Goal: Register for event/course

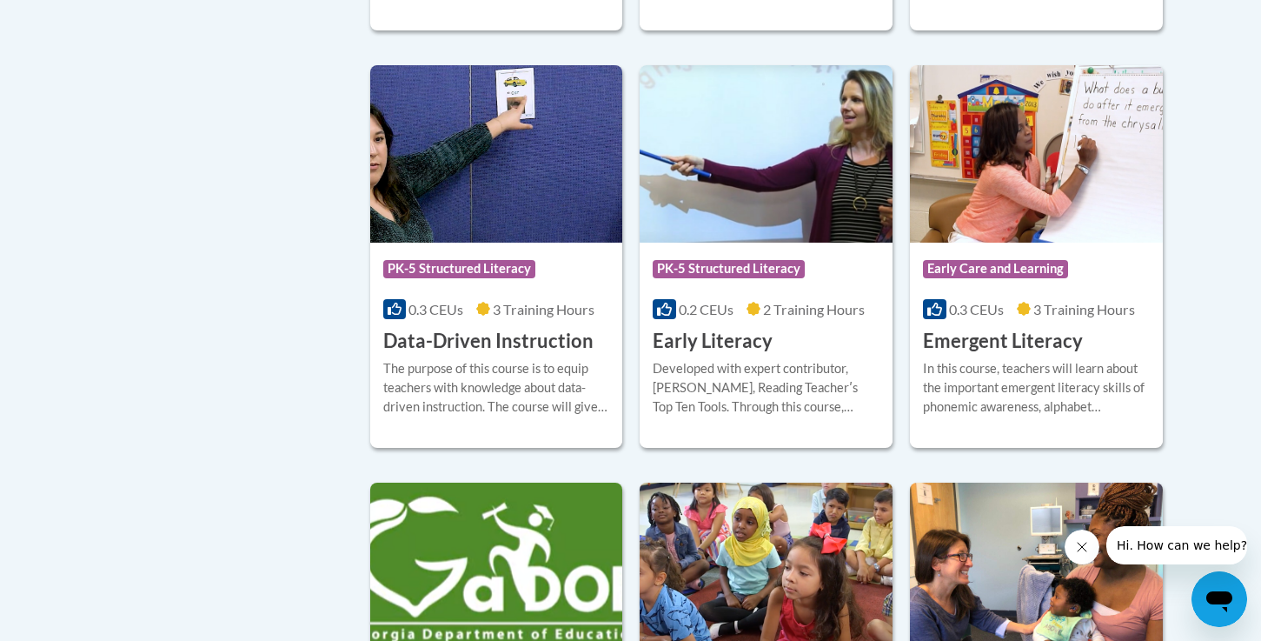
scroll to position [1831, 0]
click at [716, 354] on h3 "Early Literacy" at bounding box center [713, 340] width 120 height 27
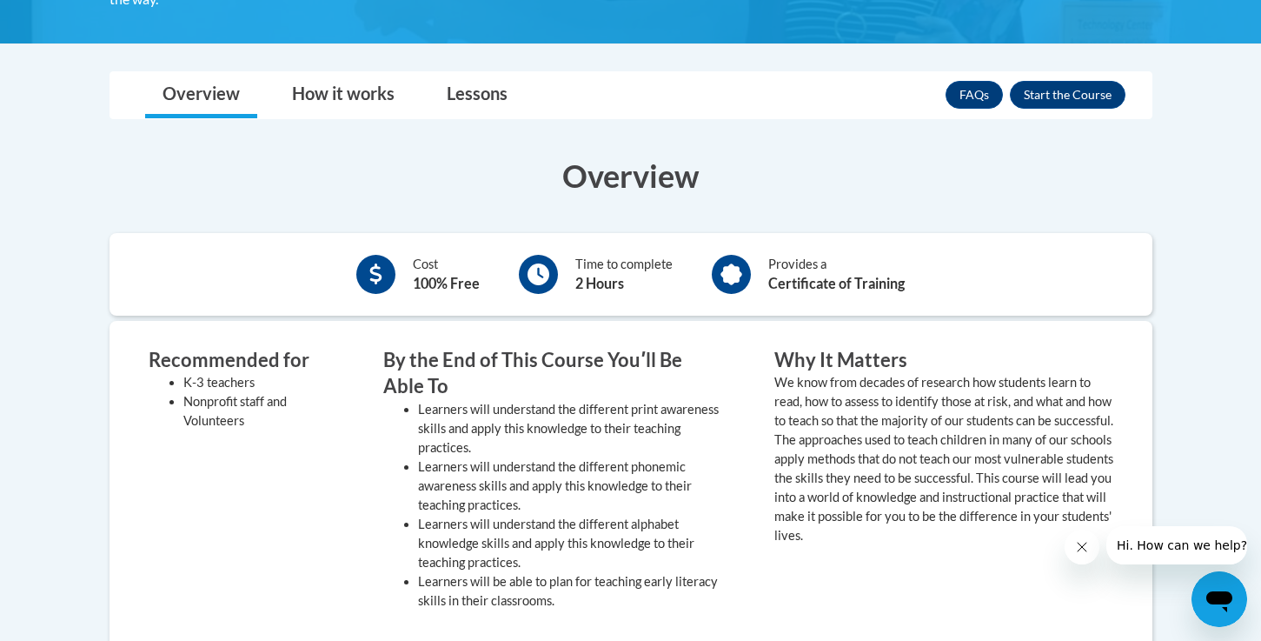
scroll to position [452, 0]
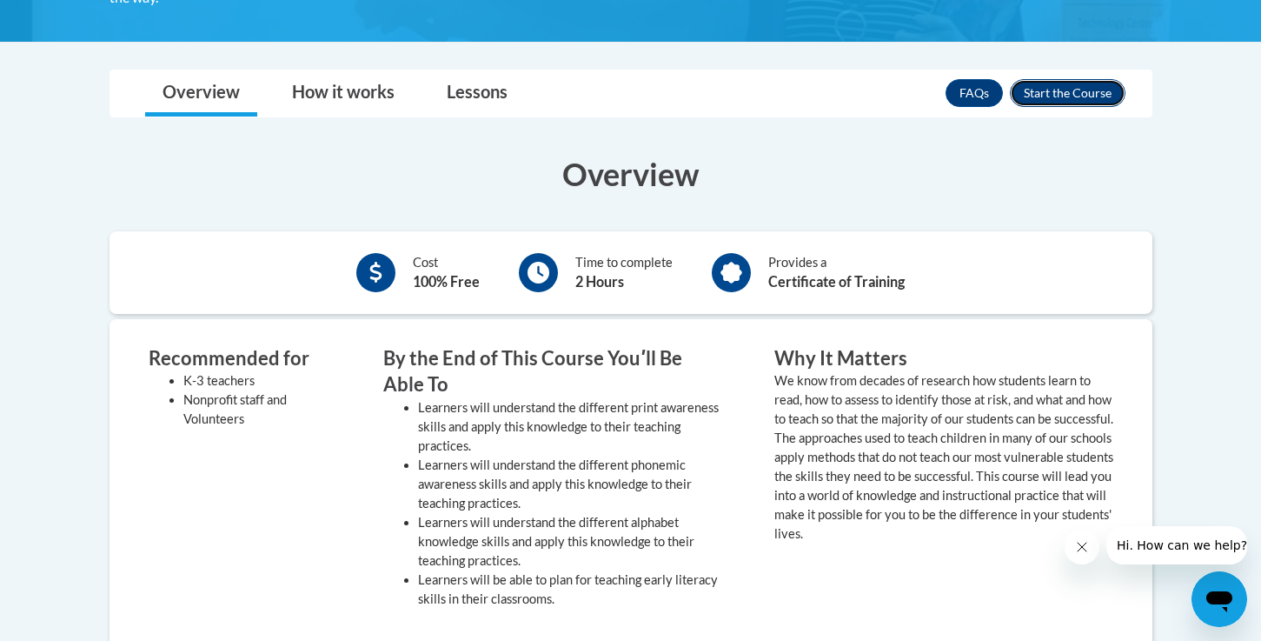
click at [1042, 91] on button "Enroll" at bounding box center [1068, 93] width 116 height 28
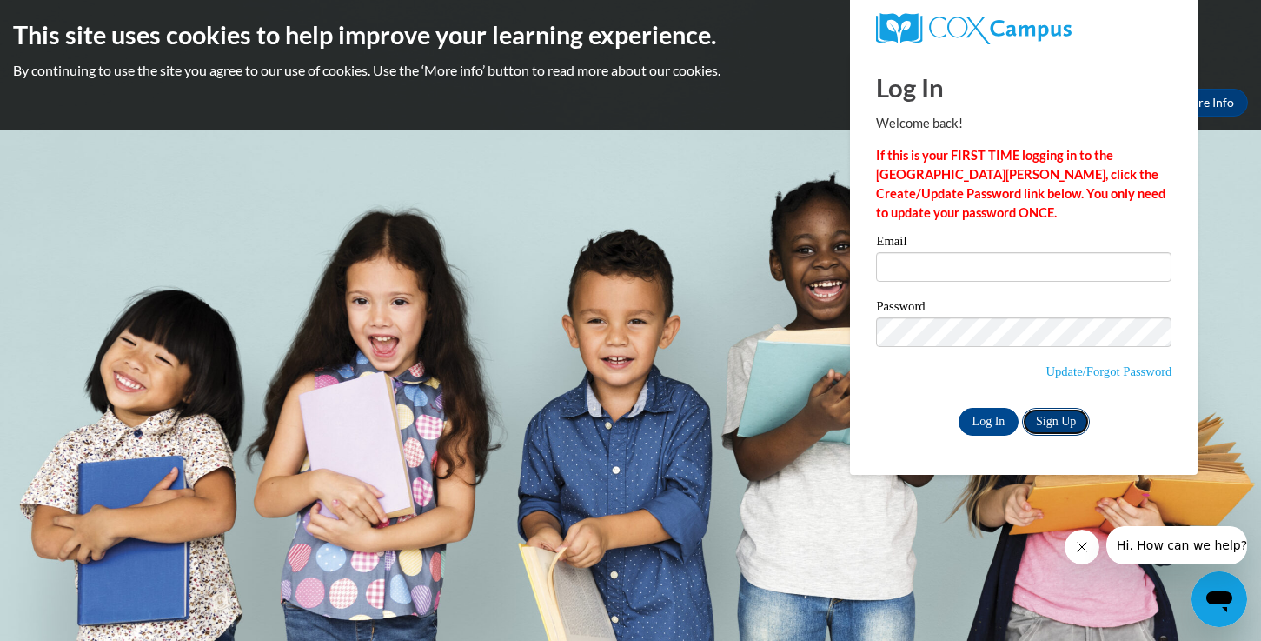
click at [1068, 423] on link "Sign Up" at bounding box center [1056, 422] width 68 height 28
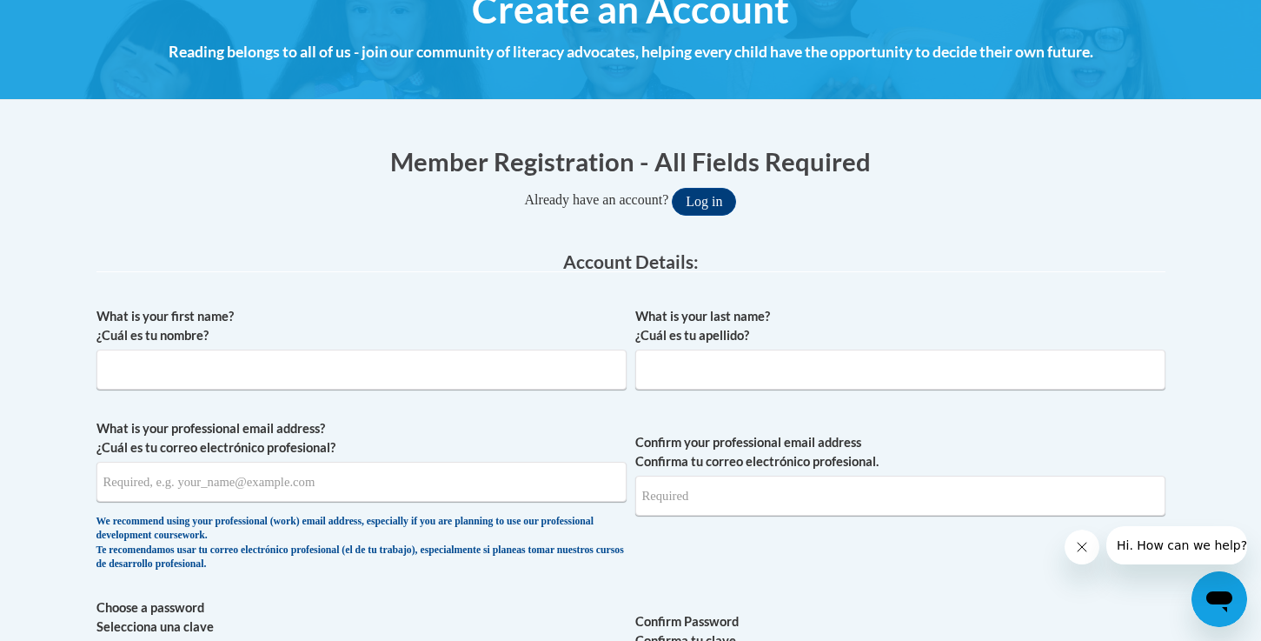
scroll to position [277, 0]
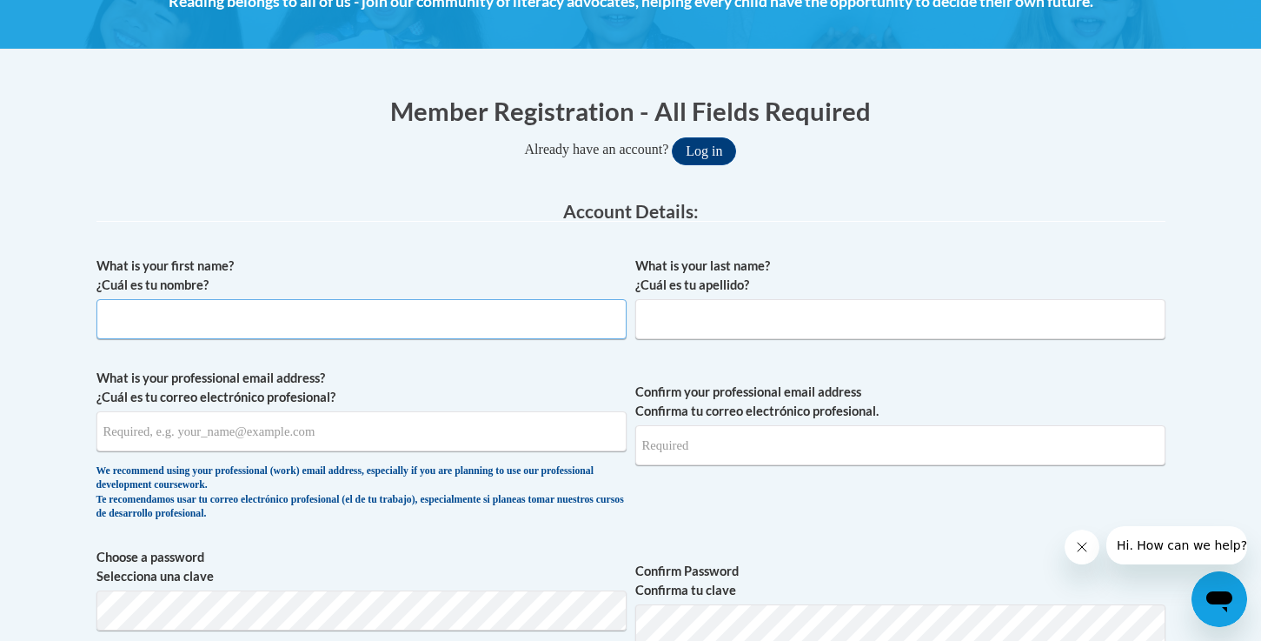
click at [493, 334] on input "What is your first name? ¿Cuál es tu nombre?" at bounding box center [361, 319] width 530 height 40
type input "Kortney"
type input "Uwekoolani"
click at [270, 430] on input "What is your professional email address? ¿Cuál es tu correo electrónico profesi…" at bounding box center [361, 431] width 530 height 40
type input "l"
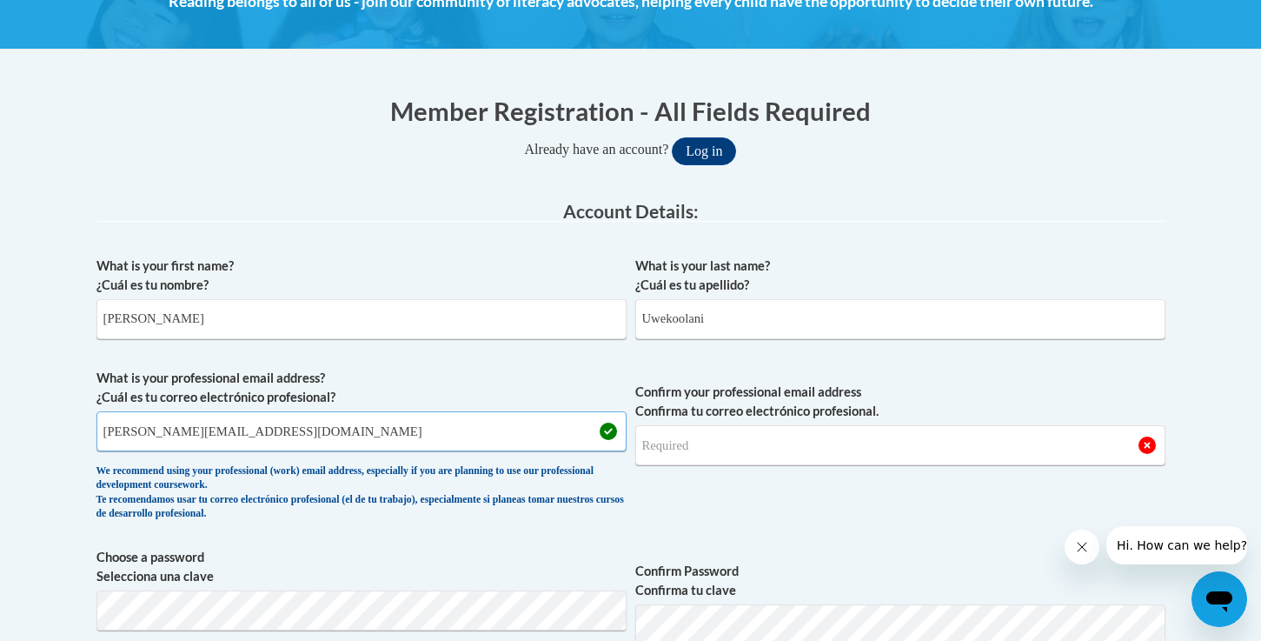
type input "kortney.uwekoolani@student.chaminade.edu"
click at [729, 451] on input "Confirm your professional email address Confirma tu correo electrónico profesio…" at bounding box center [900, 445] width 530 height 40
drag, startPoint x: 362, startPoint y: 428, endPoint x: 106, endPoint y: 422, distance: 256.5
click at [106, 422] on input "kortney.uwekoolani@student.chaminade.edu" at bounding box center [361, 431] width 530 height 40
click at [777, 446] on input "Confirm your professional email address Confirma tu correo electrónico profesio…" at bounding box center [900, 445] width 530 height 40
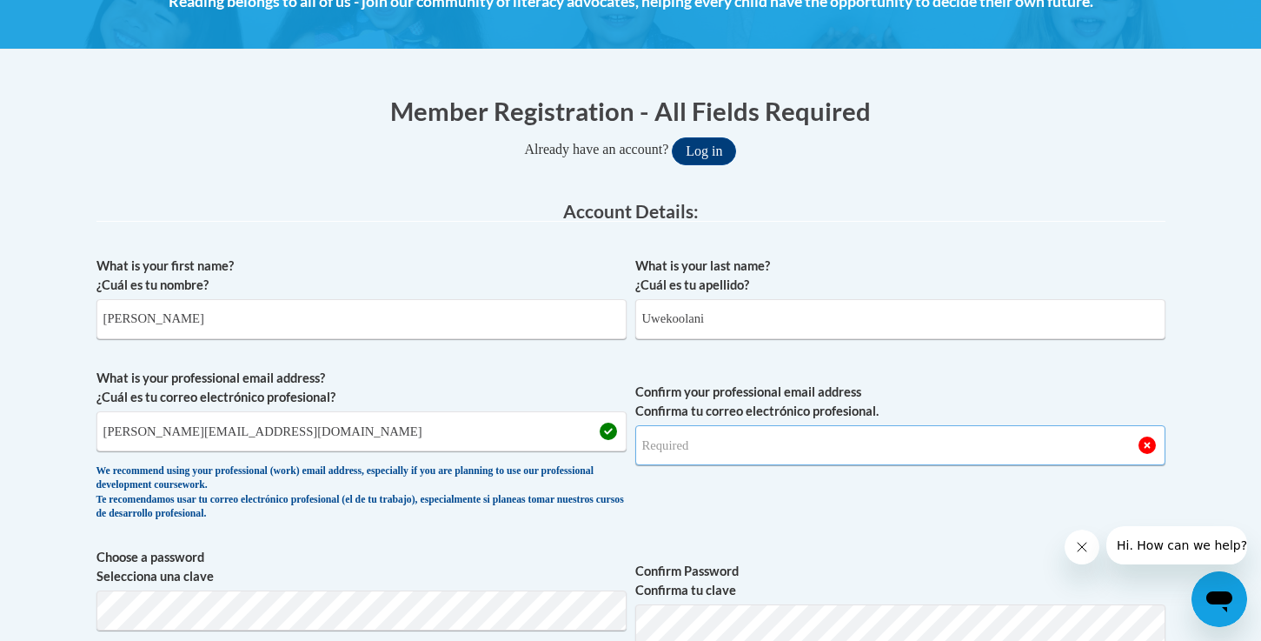
click at [777, 446] on input "Confirm your professional email address Confirma tu correo electrónico profesio…" at bounding box center [900, 445] width 530 height 40
type input "kortney.uwekoolani@student.chaminade.edu"
click at [865, 521] on span "Confirm your professional email address Confirma tu correo electrónico profesio…" at bounding box center [900, 449] width 530 height 161
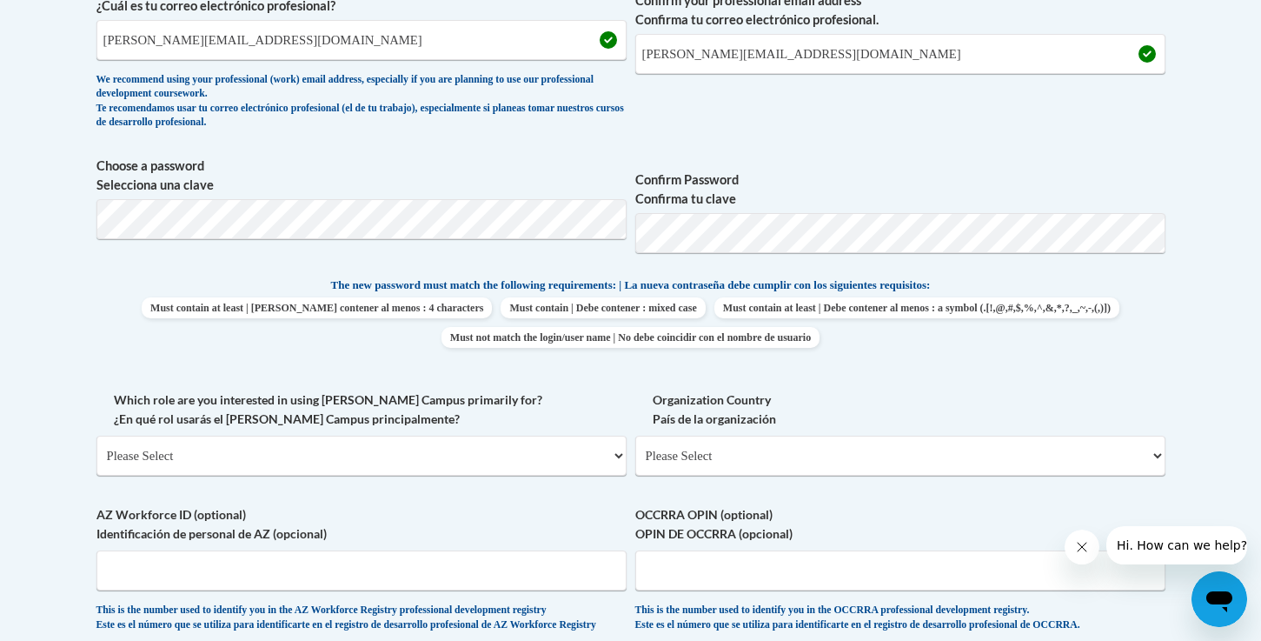
scroll to position [671, 0]
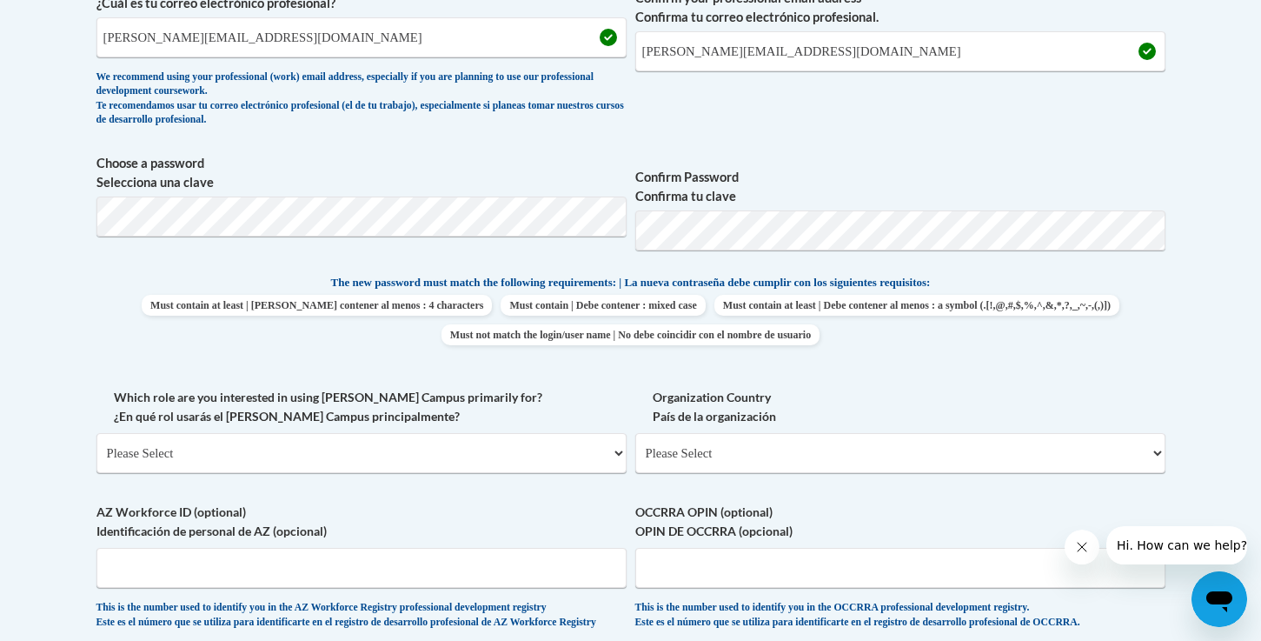
click at [592, 392] on label "Which role are you interested in using Cox Campus primarily for? ¿En qué rol us…" at bounding box center [361, 407] width 530 height 38
click at [592, 433] on select "Please Select College/University | Colegio/Universidad Community/Nonprofit Part…" at bounding box center [361, 453] width 530 height 40
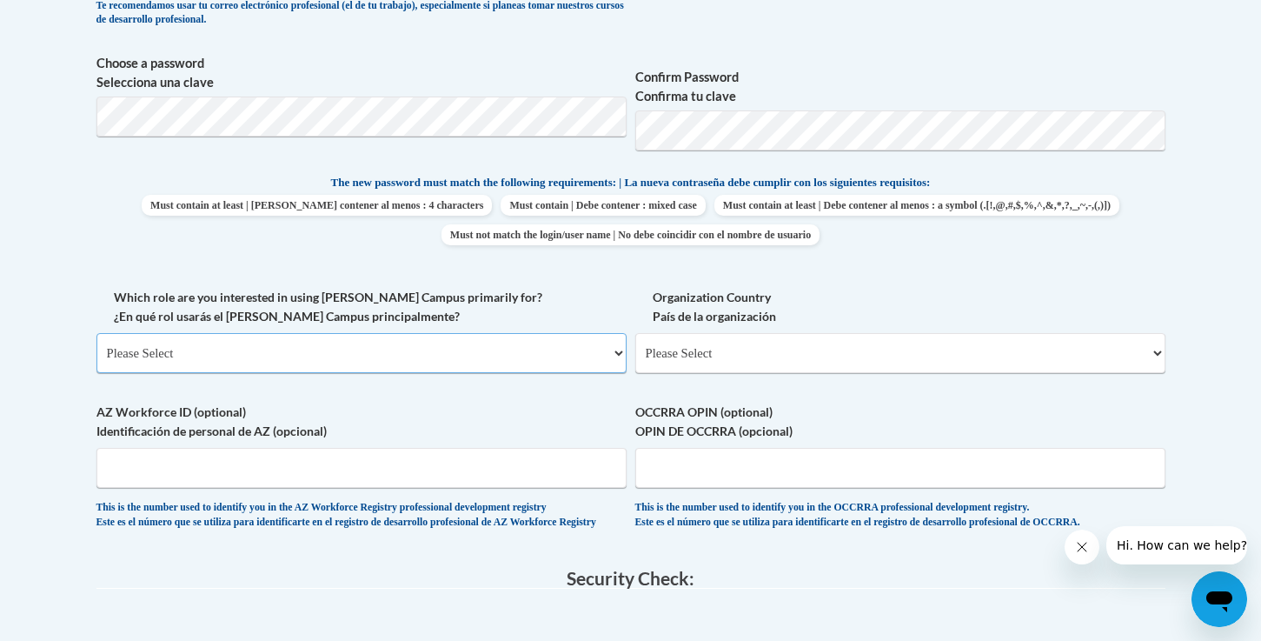
scroll to position [837, 0]
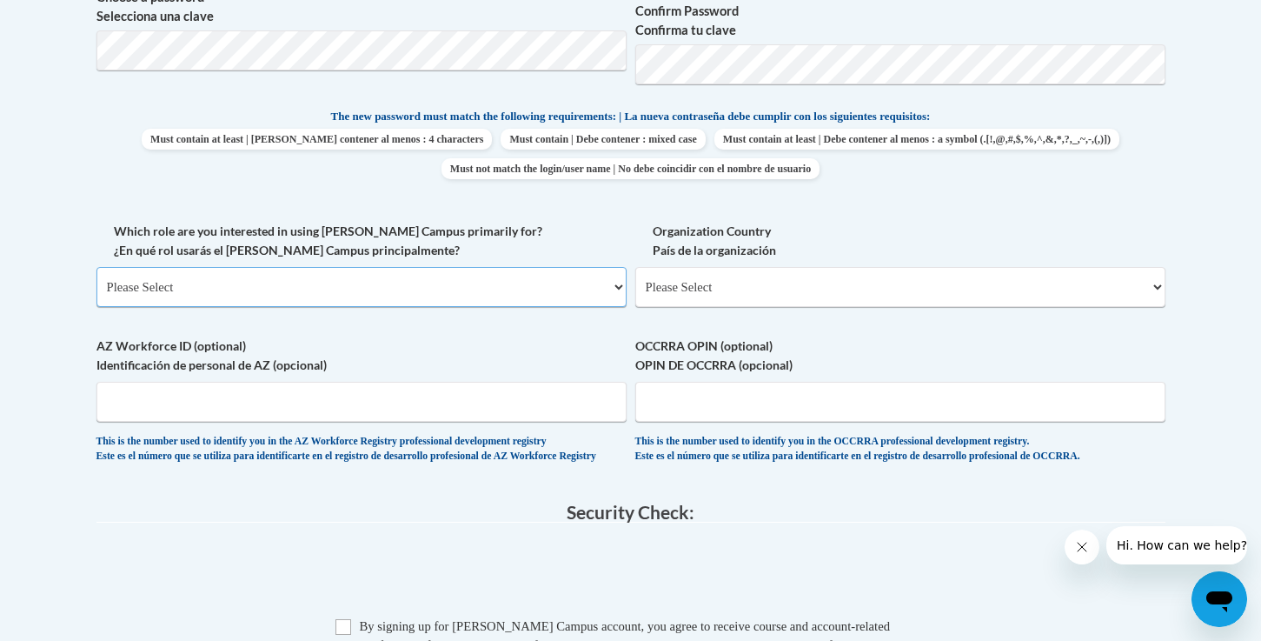
click at [562, 287] on select "Please Select College/University | Colegio/Universidad Community/Nonprofit Part…" at bounding box center [361, 287] width 530 height 40
select select "5a18ea06-2b54-4451-96f2-d152daf9eac5"
click at [96, 267] on select "Please Select College/University | Colegio/Universidad Community/Nonprofit Part…" at bounding box center [361, 287] width 530 height 40
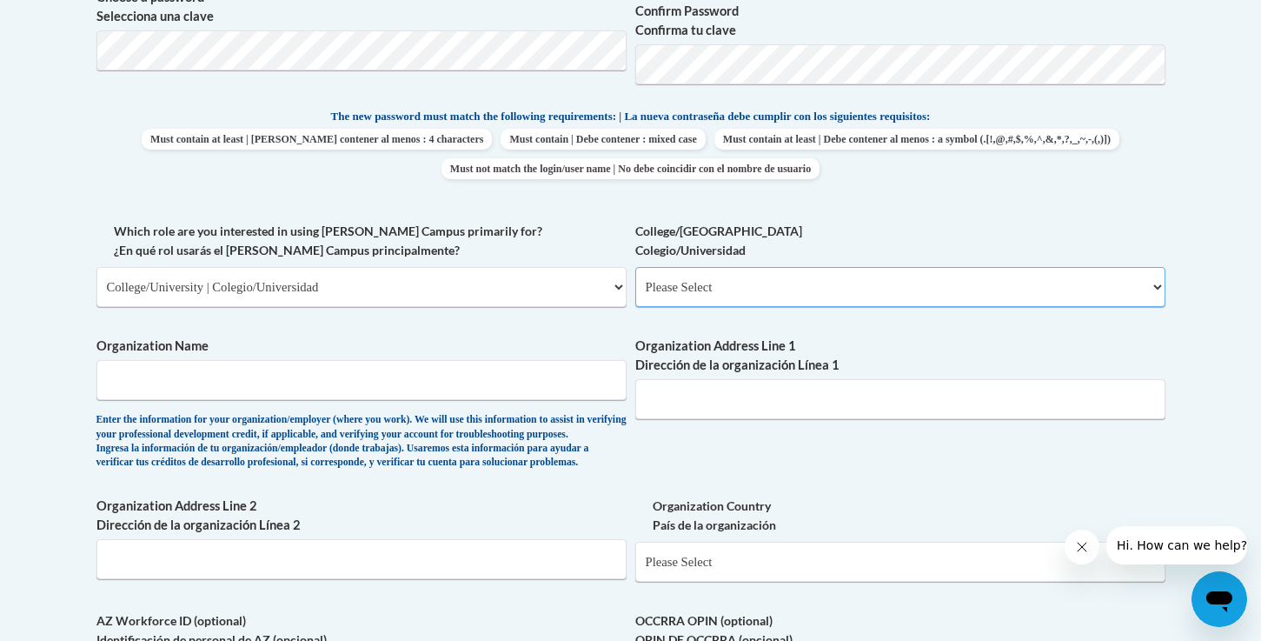
click at [799, 286] on select "Please Select College/University Staff | Empleado universitario College/Univers…" at bounding box center [900, 287] width 530 height 40
select select "99b32b07-cffc-426c-8bf6-0cd77760d84b"
click at [635, 267] on select "Please Select College/University Staff | Empleado universitario College/Univers…" at bounding box center [900, 287] width 530 height 40
click at [482, 376] on input "Organization Name" at bounding box center [361, 380] width 530 height 40
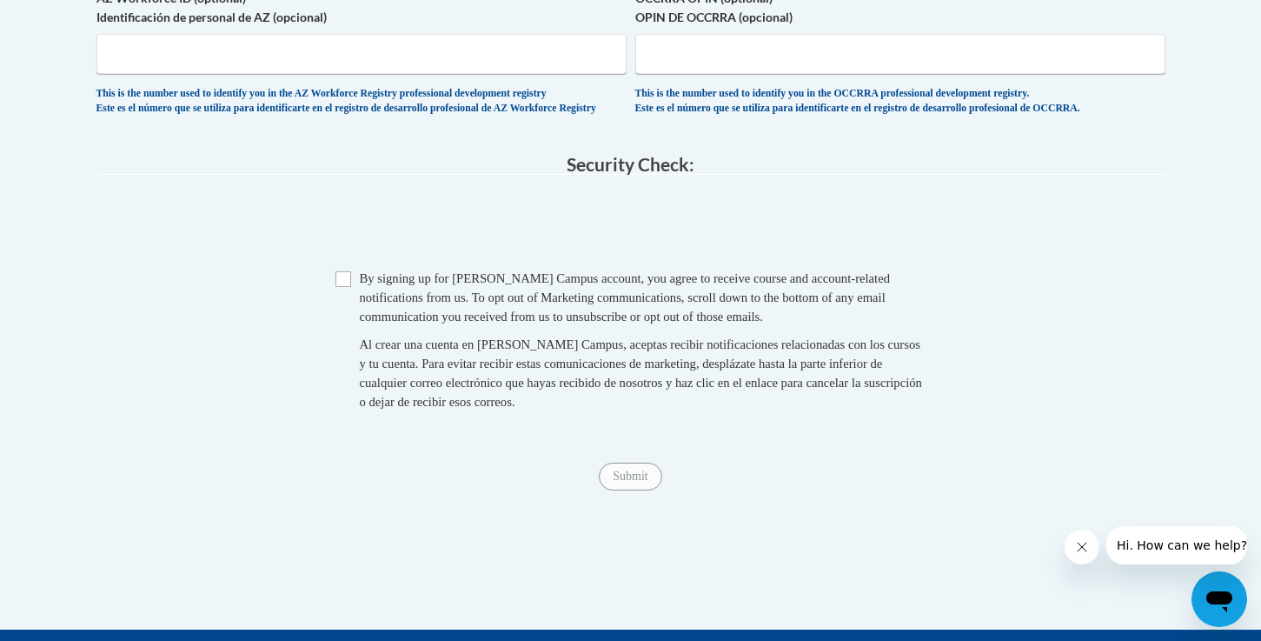
scroll to position [1472, 0]
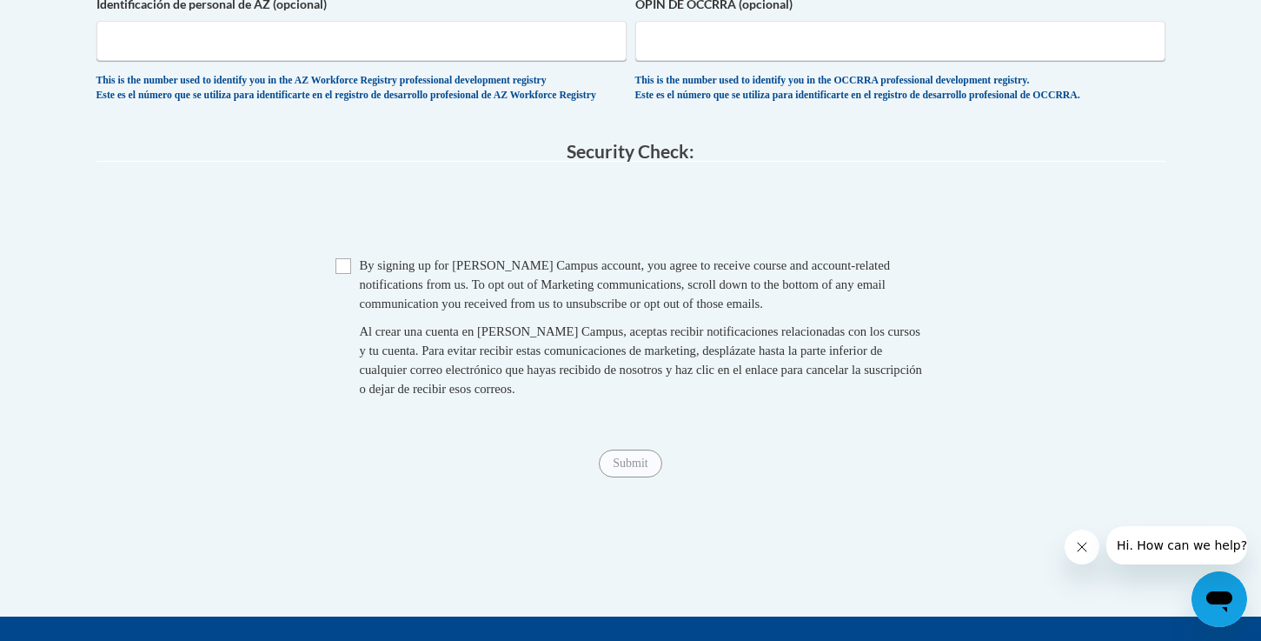
type input "Chaminade University"
click at [346, 274] on input "Checkbox" at bounding box center [344, 266] width 16 height 16
checkbox input "true"
click at [643, 477] on input "Submit" at bounding box center [630, 463] width 63 height 28
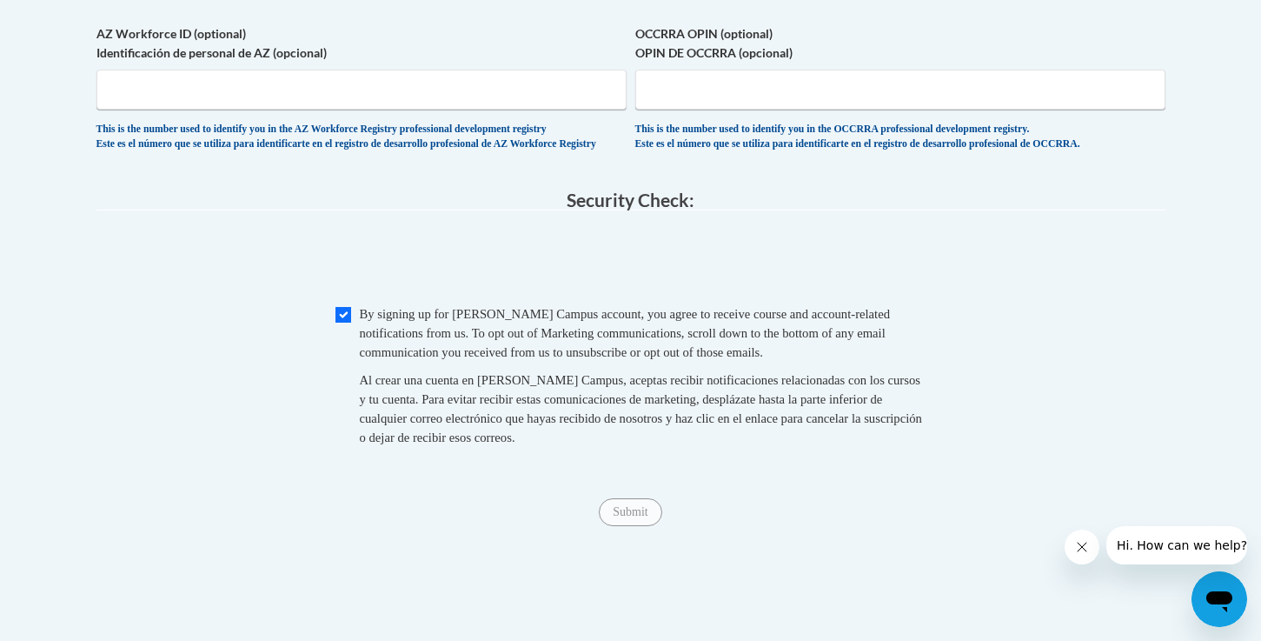
scroll to position [1452, 0]
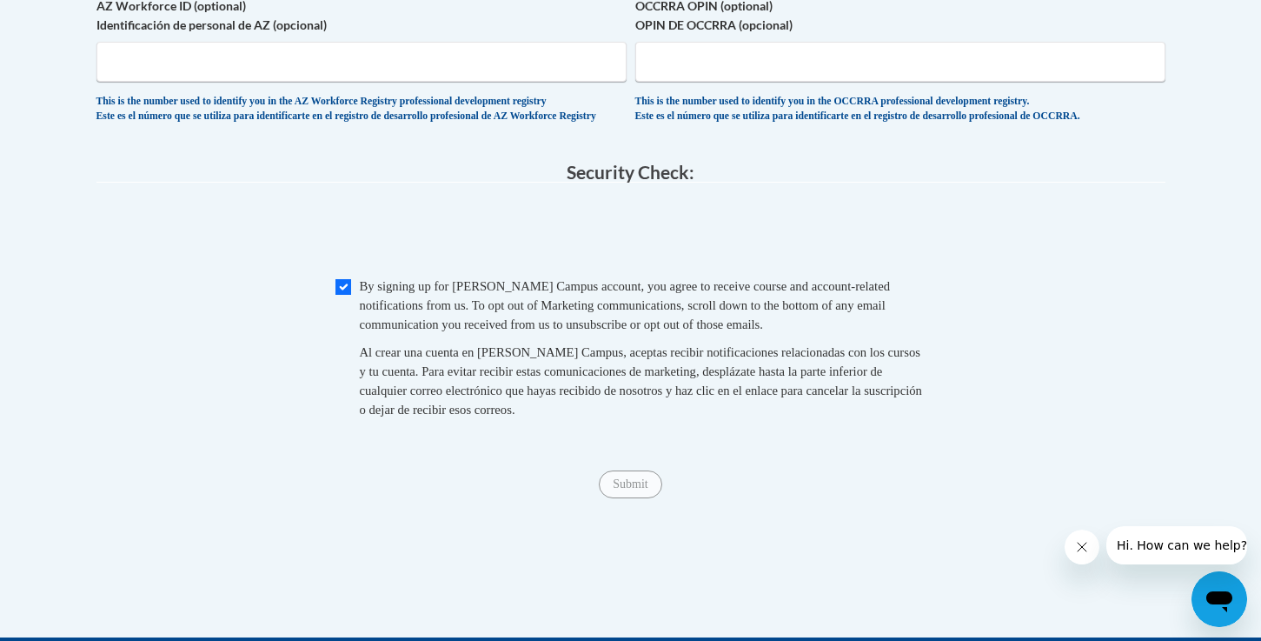
type input "Honolulu"
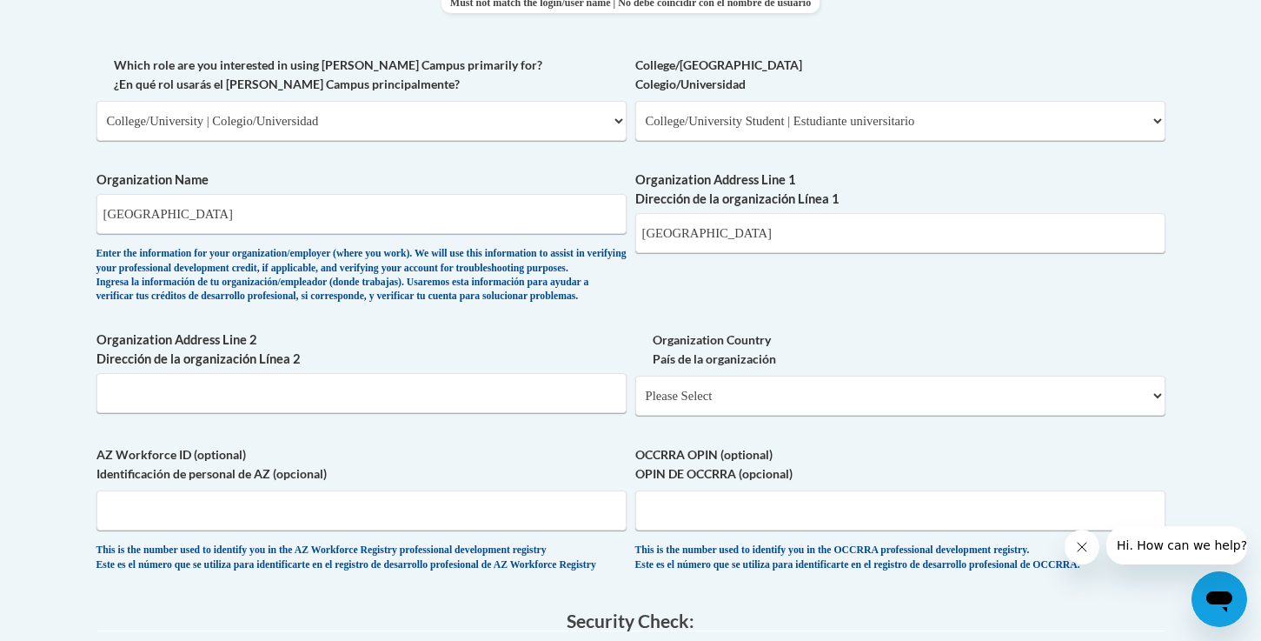
scroll to position [1015, 0]
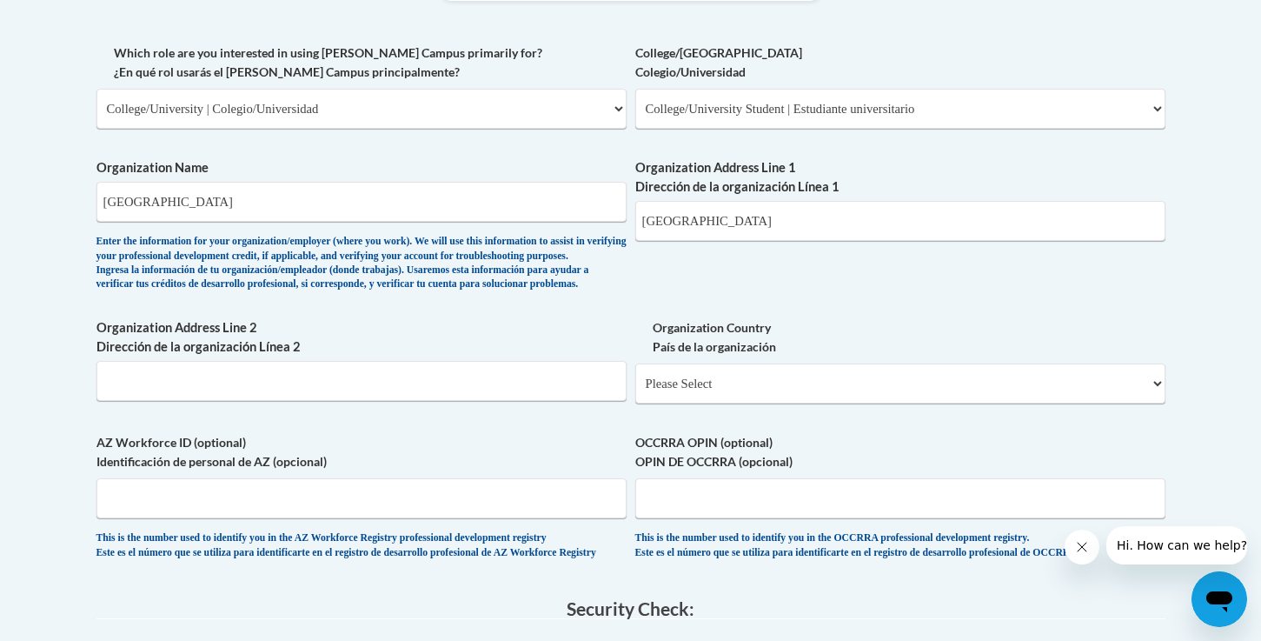
click at [755, 457] on div "What is your first name? ¿Cuál es tu nombre? Kortney What is your last name? ¿C…" at bounding box center [630, 43] width 1069 height 1067
click at [810, 403] on select "Please Select United States | Estados Unidos Outside of the United States | Fue…" at bounding box center [900, 383] width 530 height 40
select select "ad49bcad-a171-4b2e-b99c-48b446064914"
click at [635, 391] on select "Please Select United States | Estados Unidos Outside of the United States | Fue…" at bounding box center [900, 383] width 530 height 40
select select
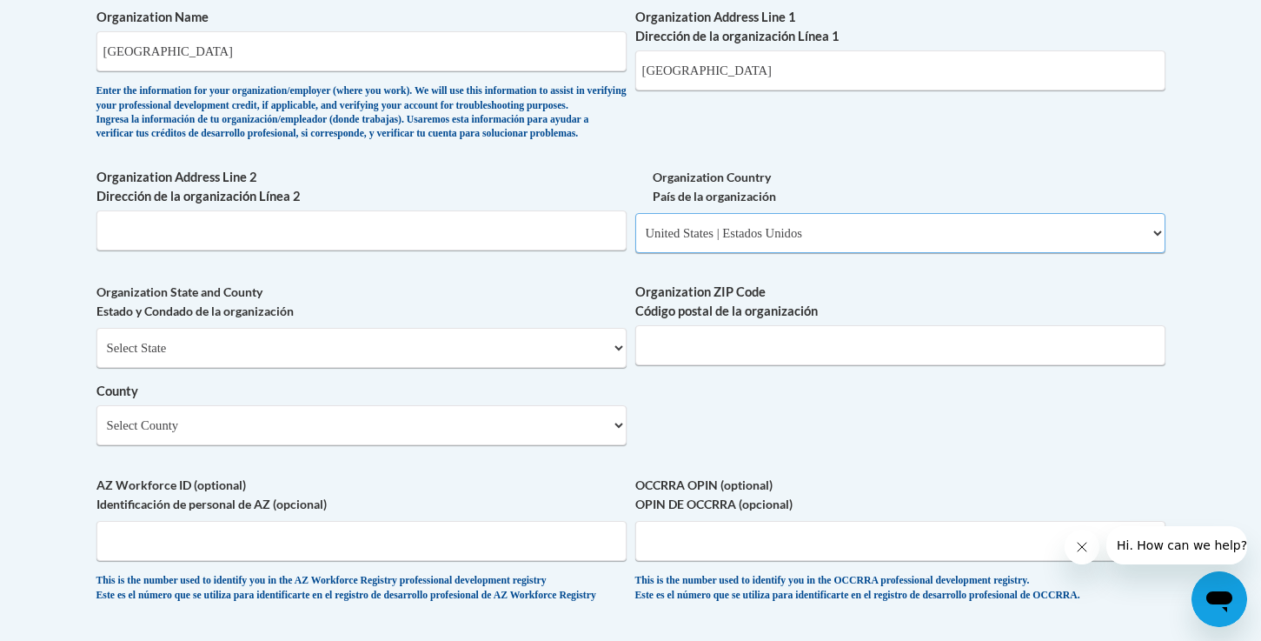
scroll to position [1173, 0]
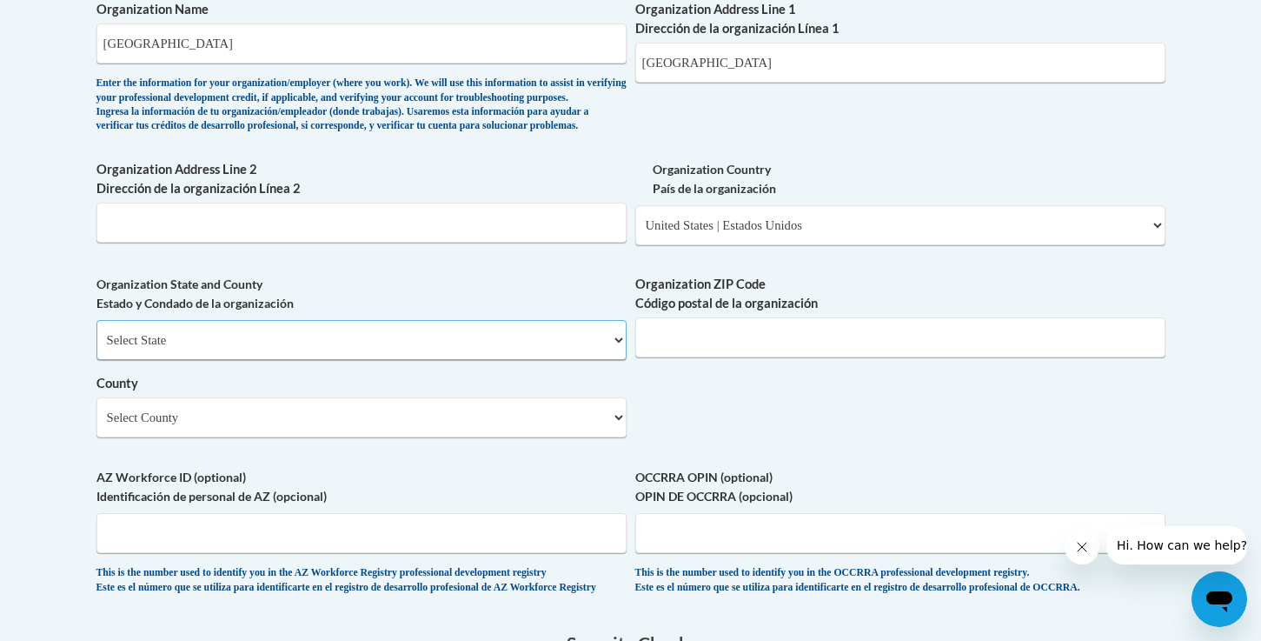
click at [575, 360] on select "Select State Alabama Alaska Arizona Arkansas California Colorado Connecticut De…" at bounding box center [361, 340] width 530 height 40
select select "Hawaii"
click at [96, 348] on select "Select State Alabama Alaska Arizona Arkansas California Colorado Connecticut De…" at bounding box center [361, 340] width 530 height 40
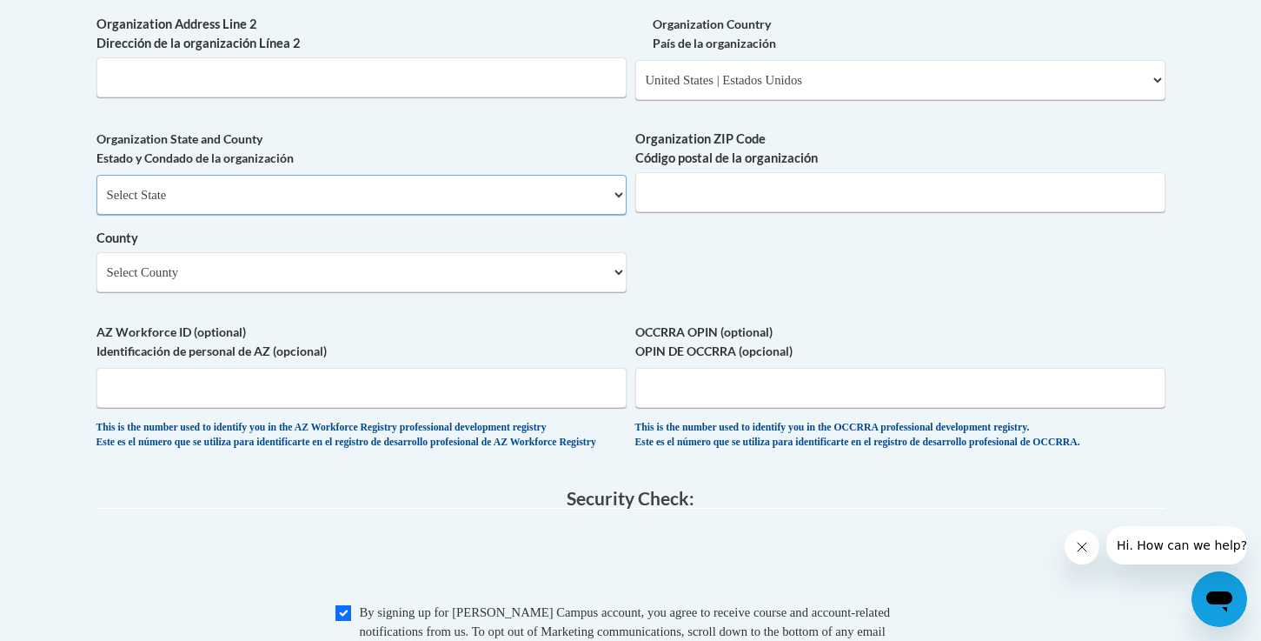
scroll to position [1312, 0]
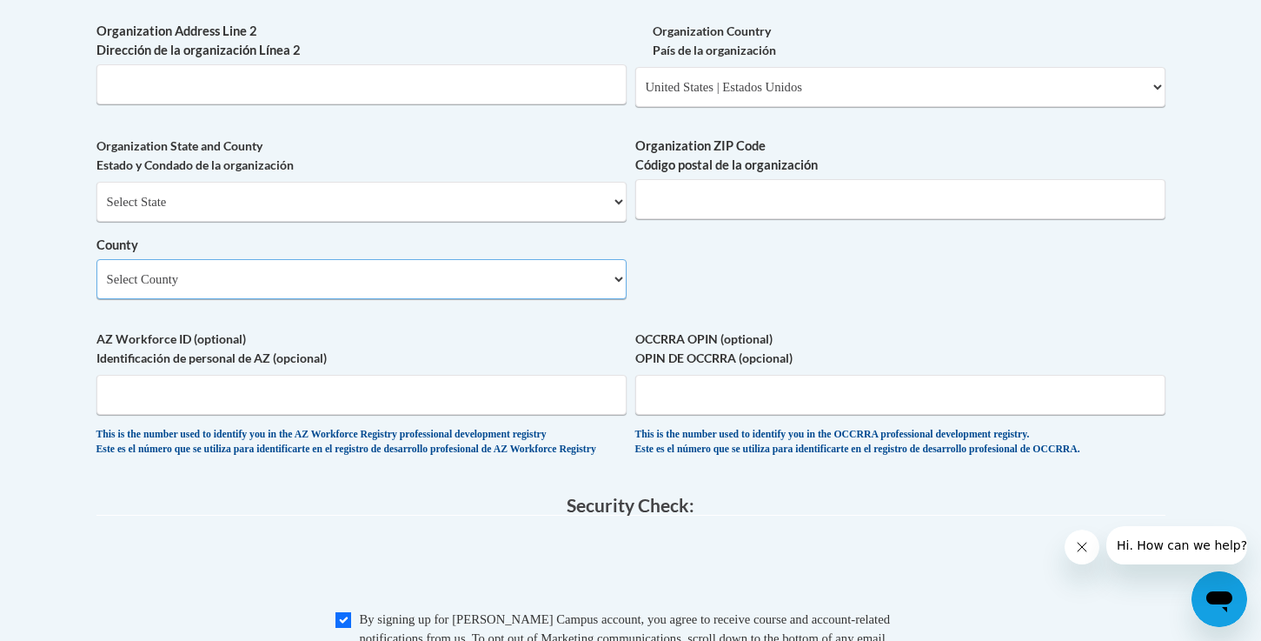
click at [616, 299] on select "Select County Hawaii Honolulu Kalawao Kauai Maui" at bounding box center [361, 279] width 530 height 40
select select "Honolulu"
click at [96, 287] on select "Select County Hawaii Honolulu Kalawao Kauai Maui" at bounding box center [361, 279] width 530 height 40
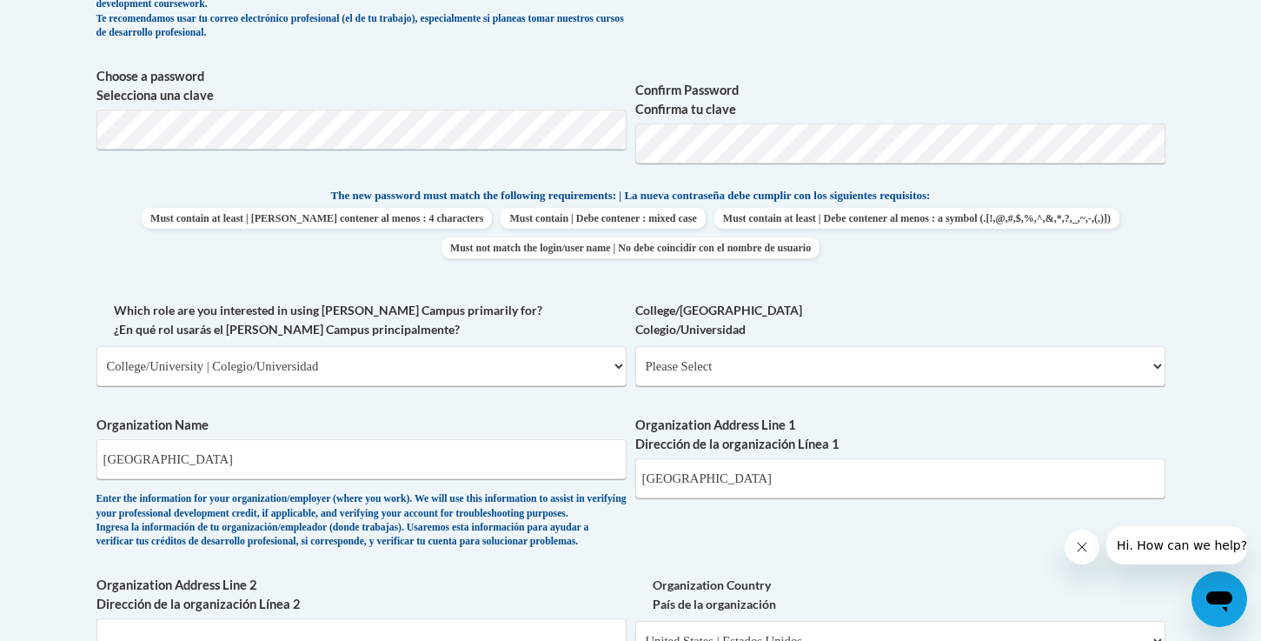
scroll to position [759, 0]
click at [801, 350] on select "Please Select College/University Staff | Empleado universitario College/Univers…" at bounding box center [900, 365] width 530 height 40
select select "99b32b07-cffc-426c-8bf6-0cd77760d84b"
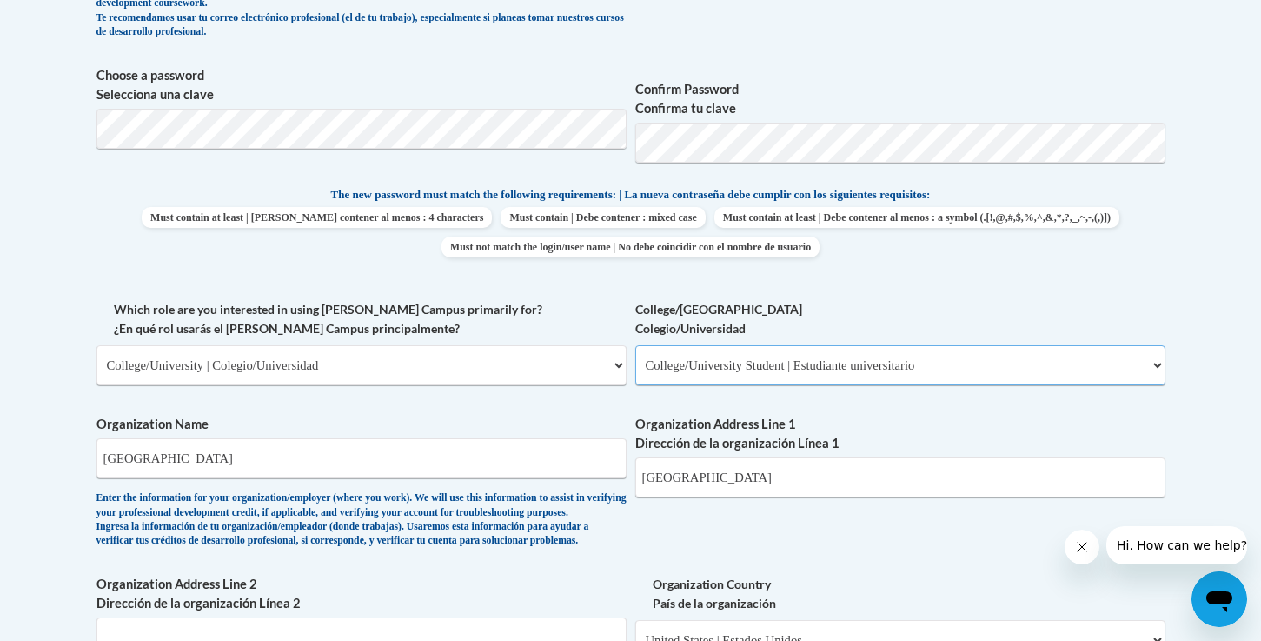
click at [635, 345] on select "Please Select College/University Staff | Empleado universitario College/Univers…" at bounding box center [900, 365] width 530 height 40
select select "null"
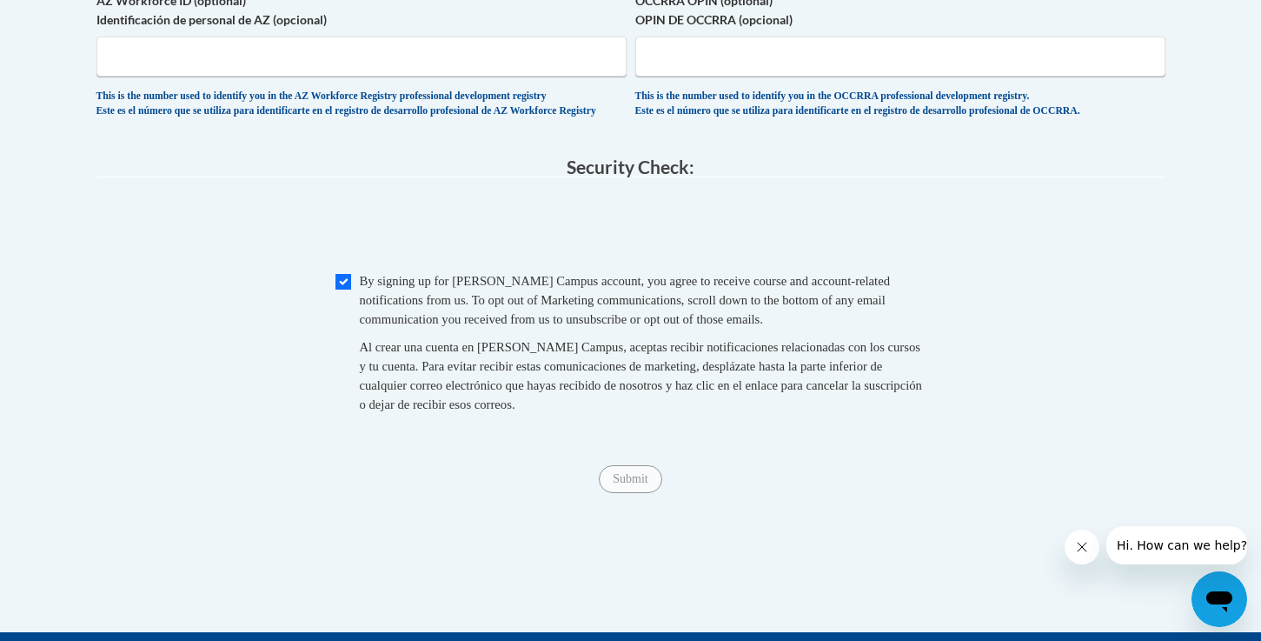
scroll to position [1658, 0]
